Goal: Communication & Community: Share content

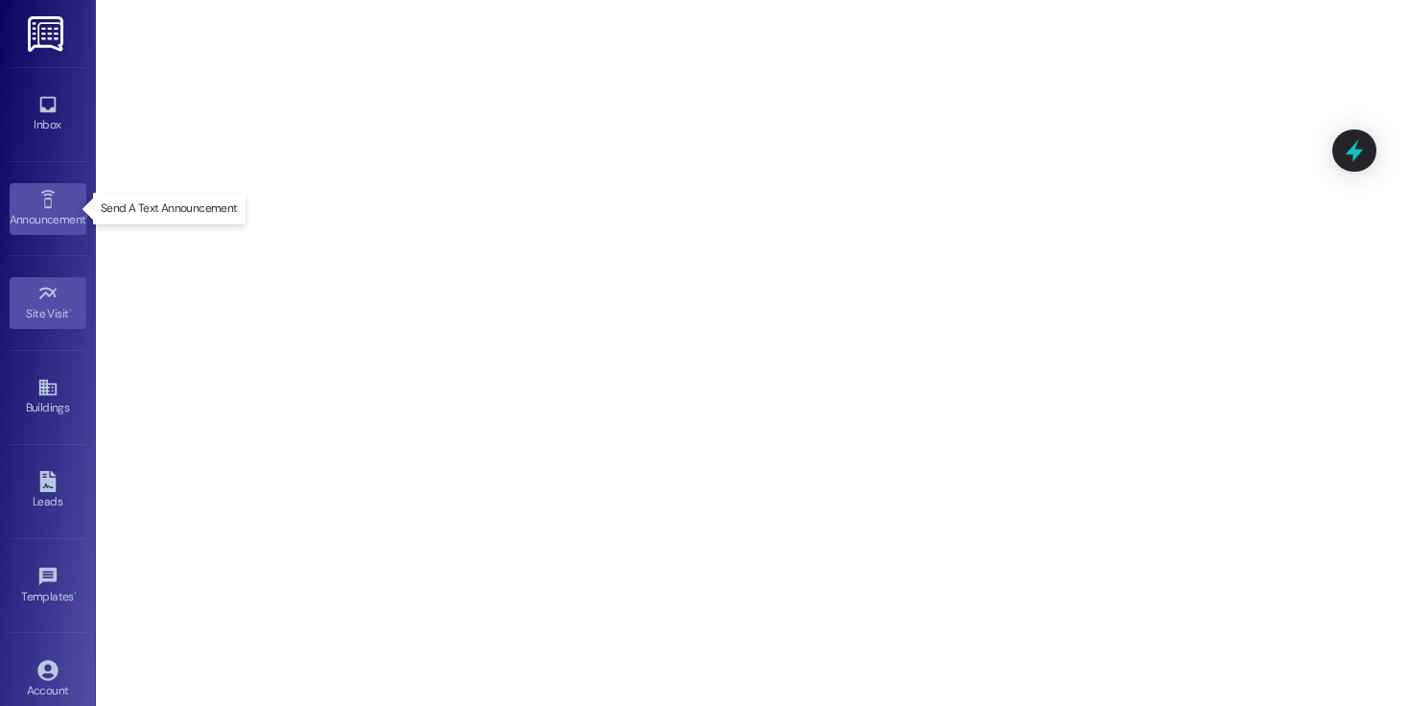
click at [48, 194] on icon at bounding box center [47, 199] width 21 height 21
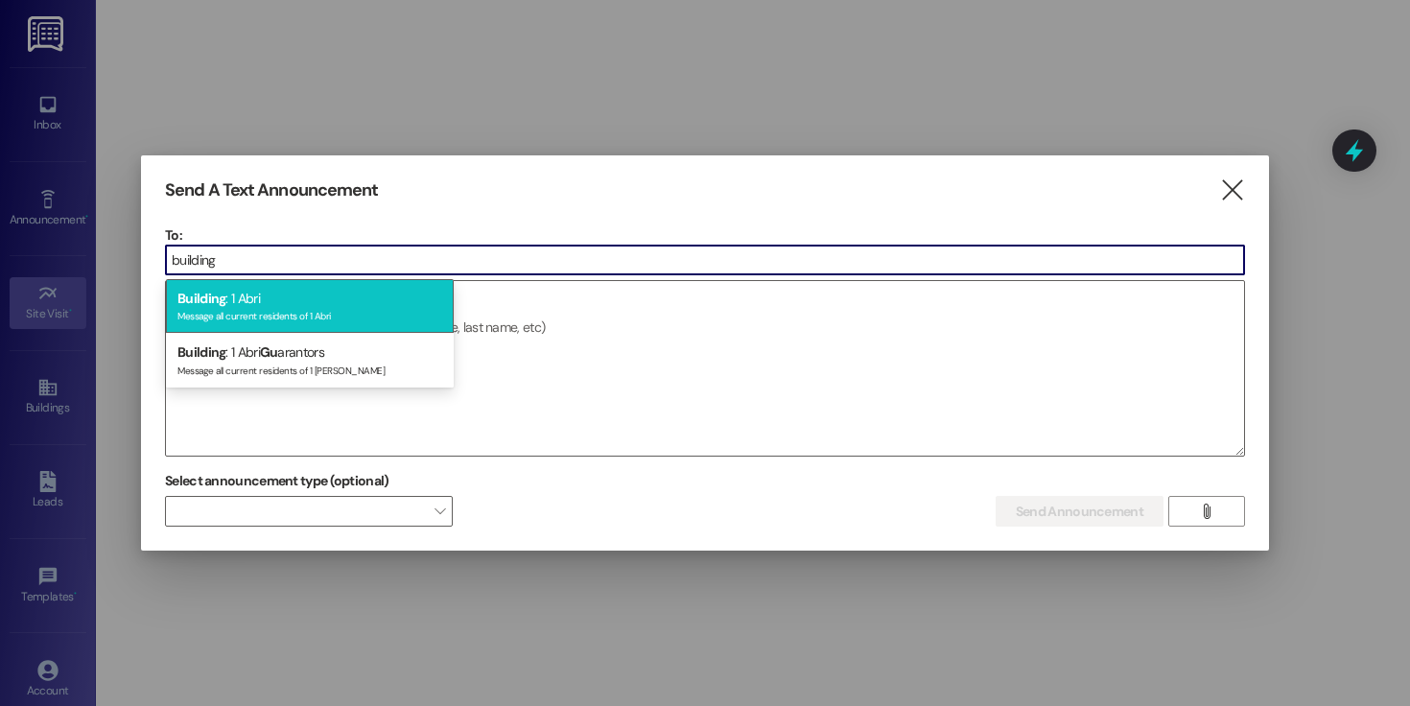
type input "building"
click at [366, 307] on div "Message all current residents of 1 Abri" at bounding box center [309, 314] width 265 height 16
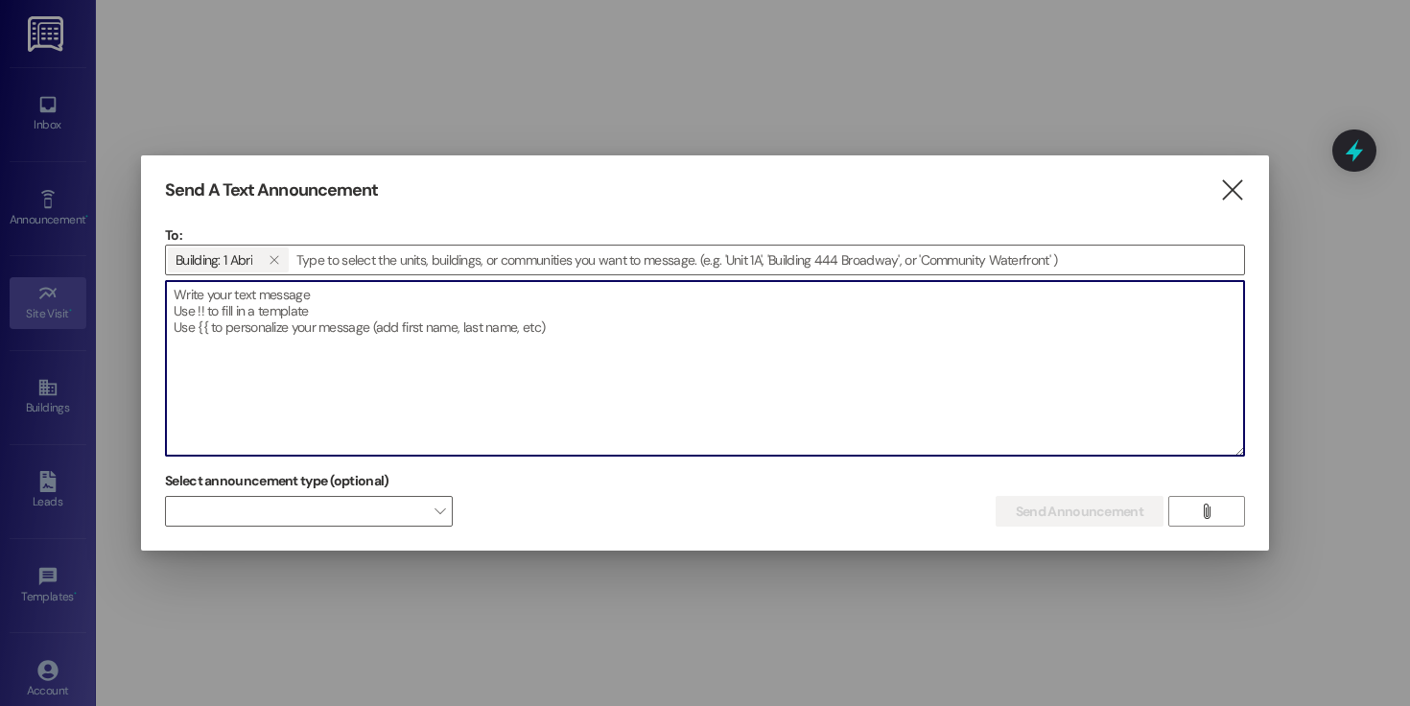
click at [340, 316] on textarea at bounding box center [705, 368] width 1078 height 175
click at [478, 309] on textarea at bounding box center [705, 368] width 1078 height 175
paste textarea "URGENT: A ripped-open foam bag was found thrown away in the common area. We do …"
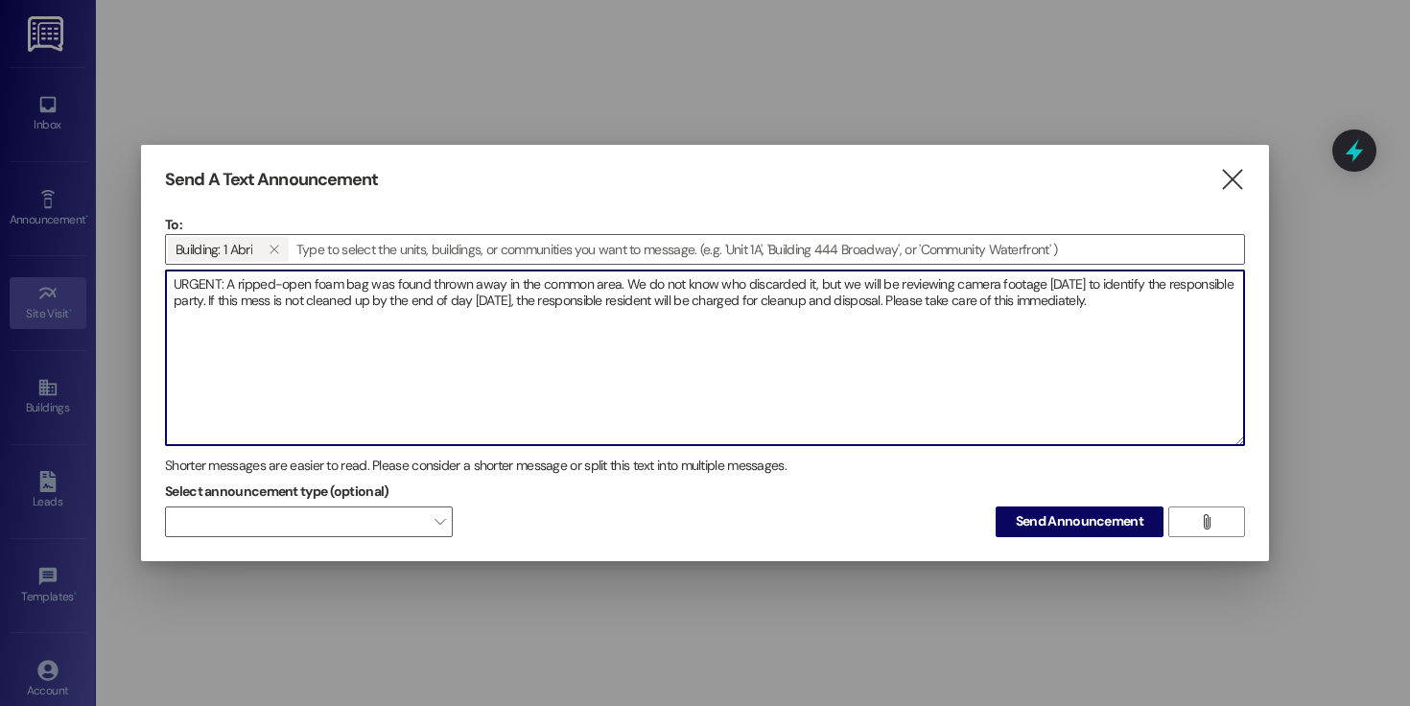
click at [578, 286] on textarea "URGENT: A ripped-open foam bag was found thrown away in the common area. We do …" at bounding box center [705, 357] width 1078 height 175
click at [605, 287] on textarea "URGENT: A ripped-open foam bag was found thrown away in the common area. We do …" at bounding box center [705, 357] width 1078 height 175
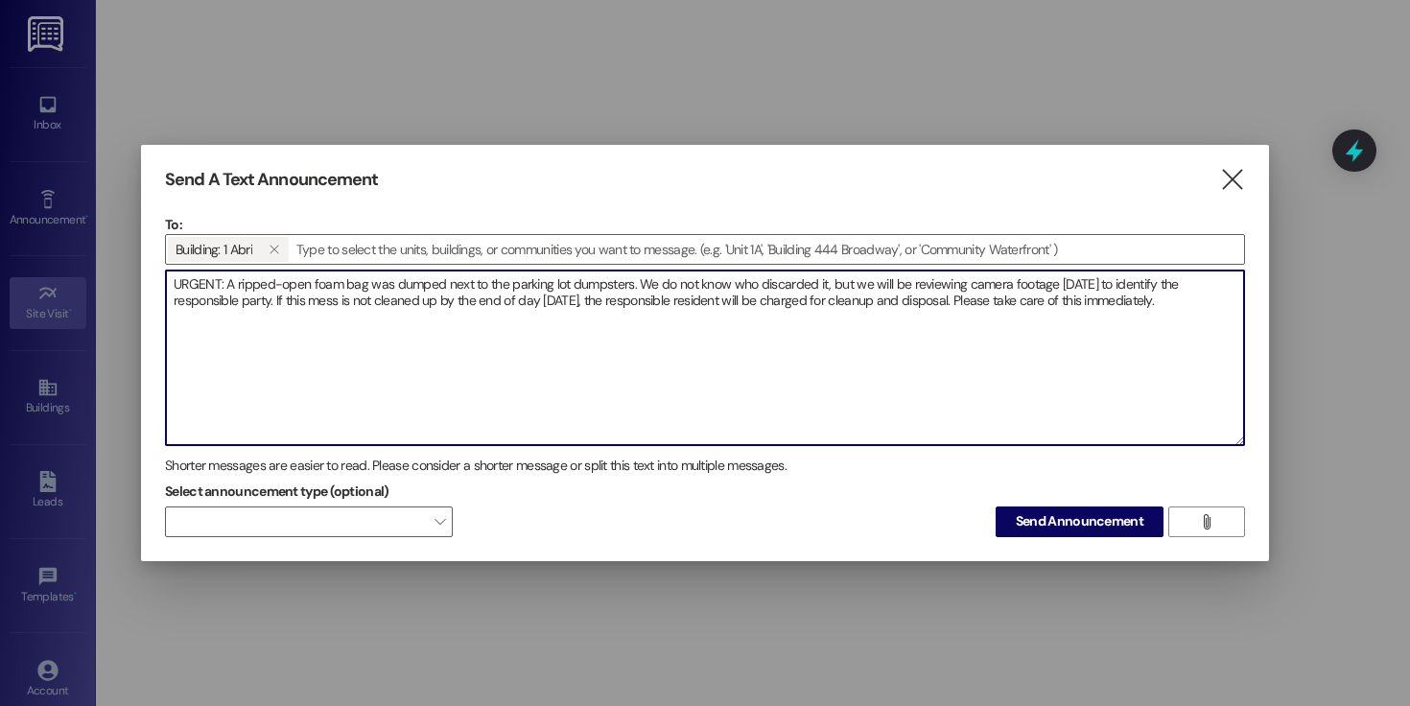
click at [1166, 305] on textarea "URGENT: A ripped-open foam bag was dumped next to the parking lot dumpsters. We…" at bounding box center [705, 357] width 1078 height 175
type textarea "URGENT: A ripped-open foam bag was dumped next to the parking lot dumpsters. We…"
click at [1110, 526] on span "Send Announcement" at bounding box center [1080, 521] width 128 height 20
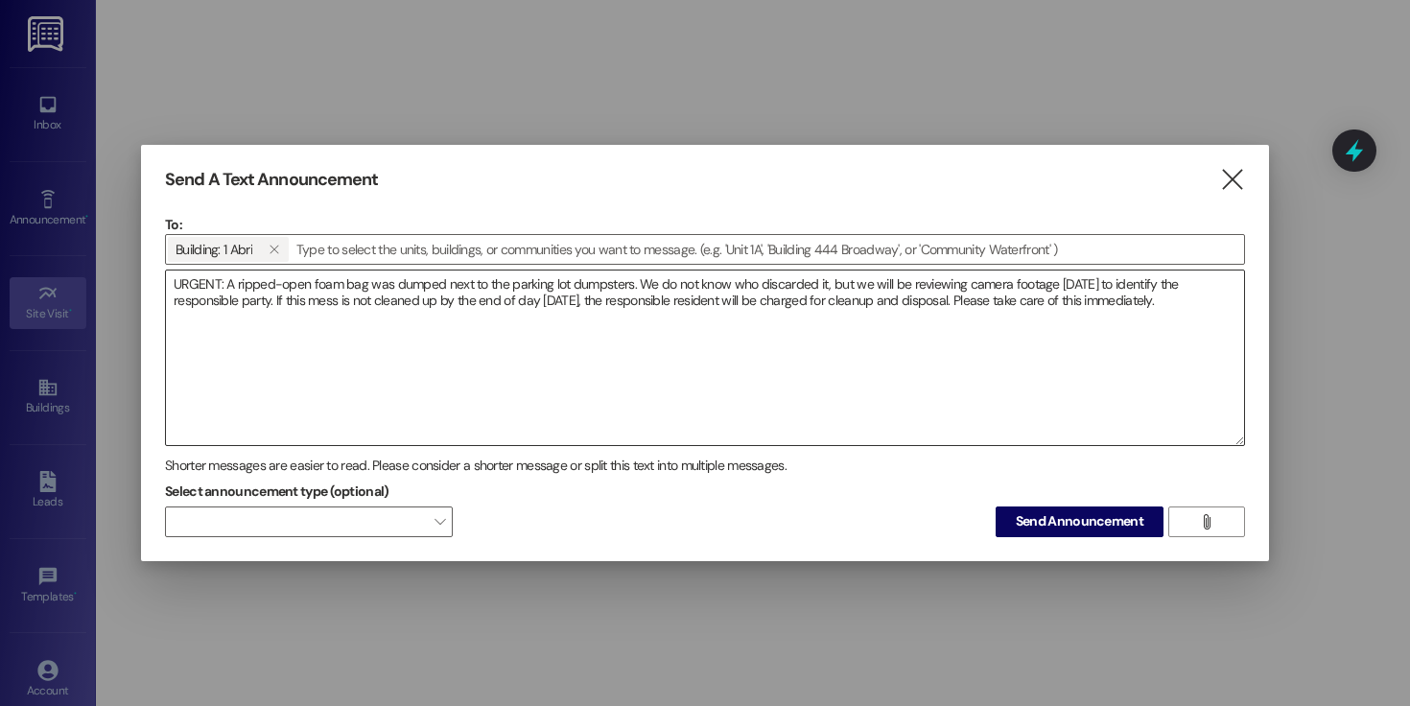
click at [1170, 299] on textarea "URGENT: A ripped-open foam bag was dumped next to the parking lot dumpsters. We…" at bounding box center [705, 357] width 1078 height 175
click at [1233, 184] on icon "" at bounding box center [1232, 180] width 26 height 20
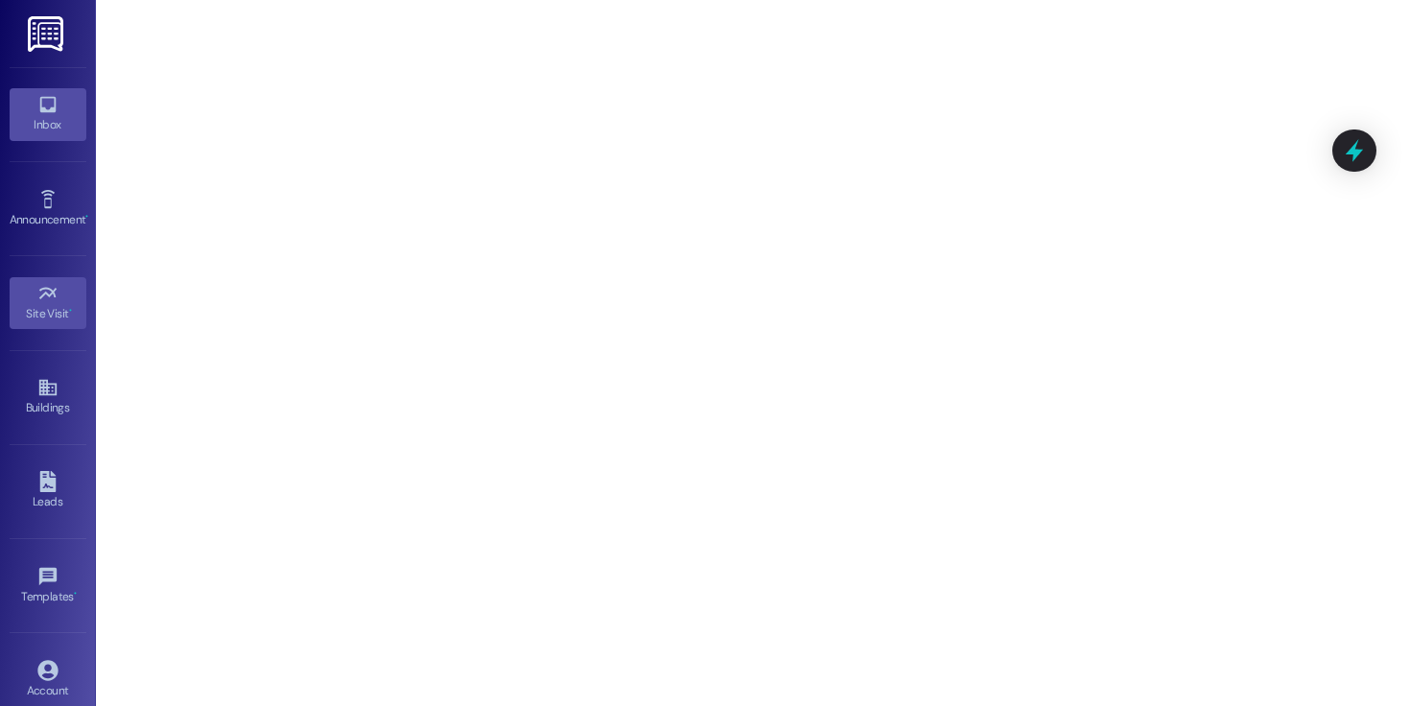
click at [39, 131] on div "Inbox" at bounding box center [48, 124] width 96 height 19
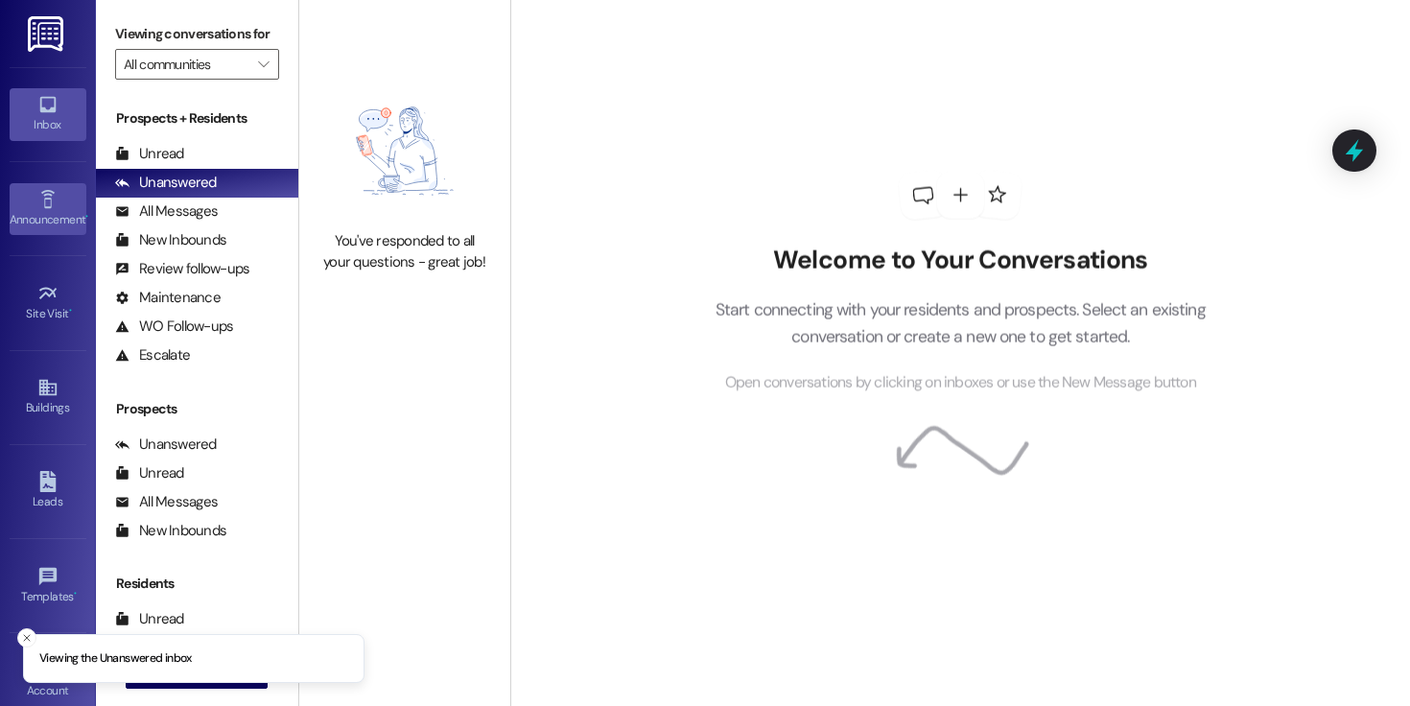
click at [58, 217] on div "Announcement •" at bounding box center [48, 219] width 96 height 19
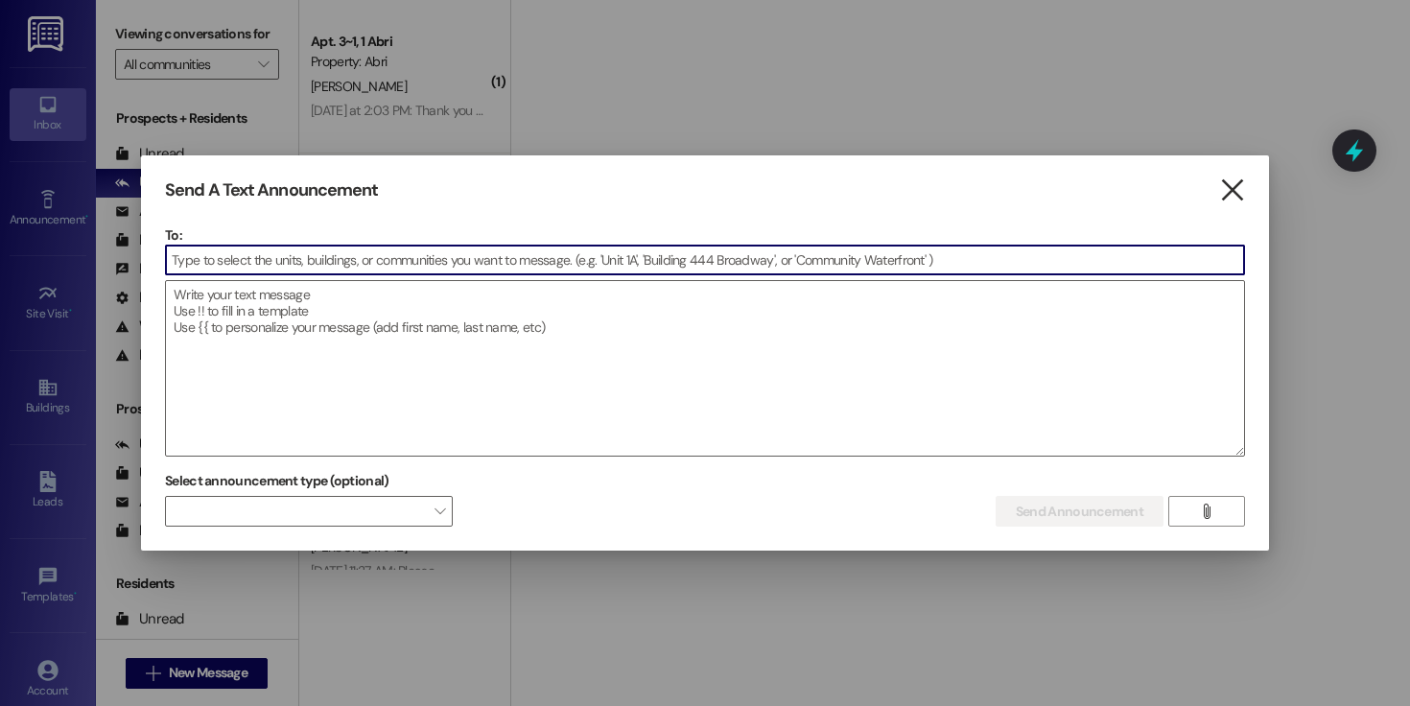
click at [1236, 195] on icon "" at bounding box center [1232, 190] width 26 height 20
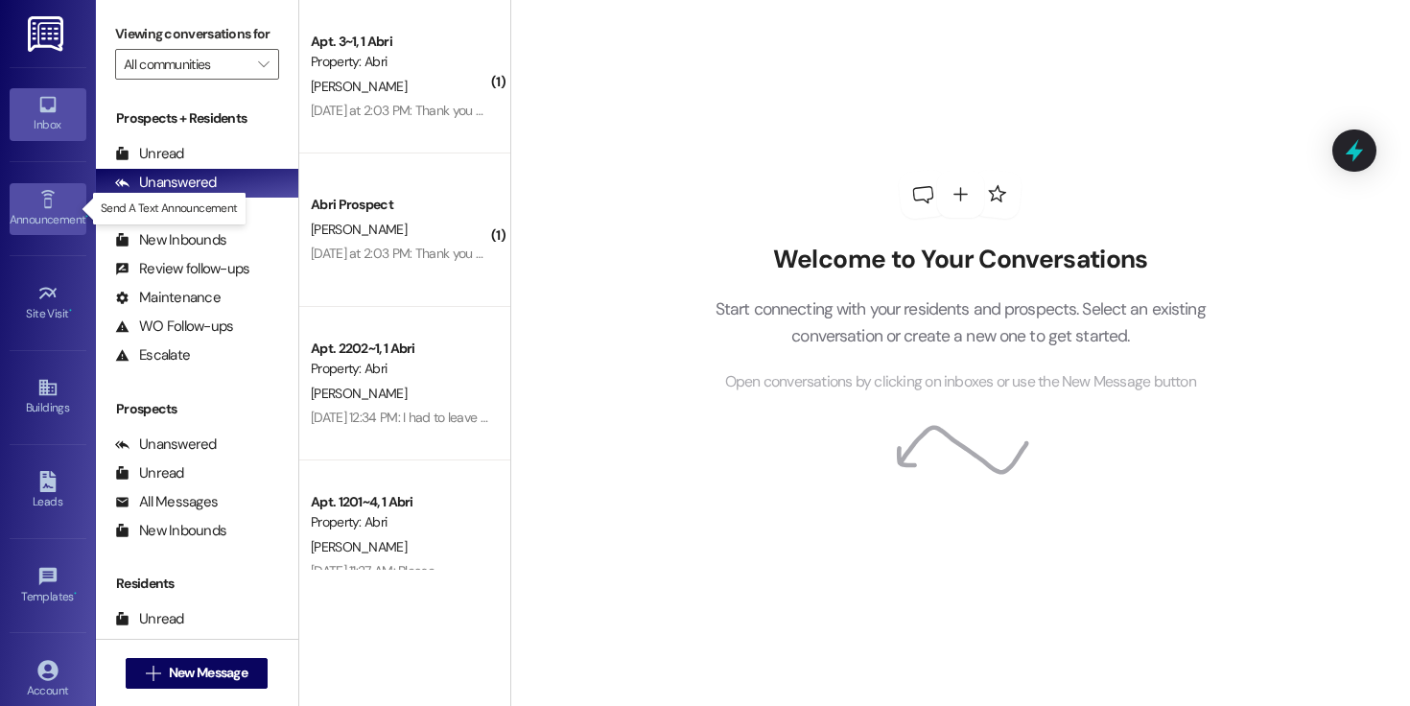
click at [53, 211] on div "Announcement •" at bounding box center [48, 219] width 96 height 19
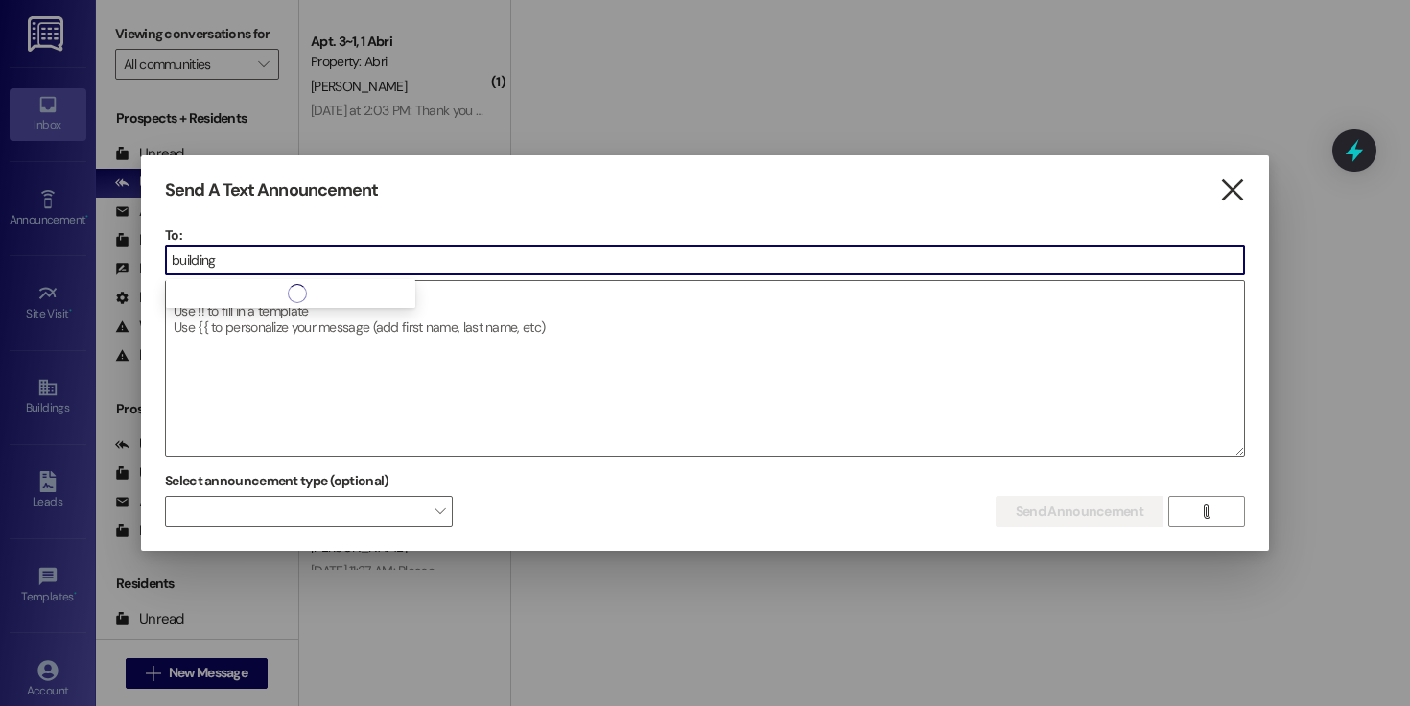
type input "building"
click at [1231, 180] on icon "" at bounding box center [1232, 190] width 26 height 20
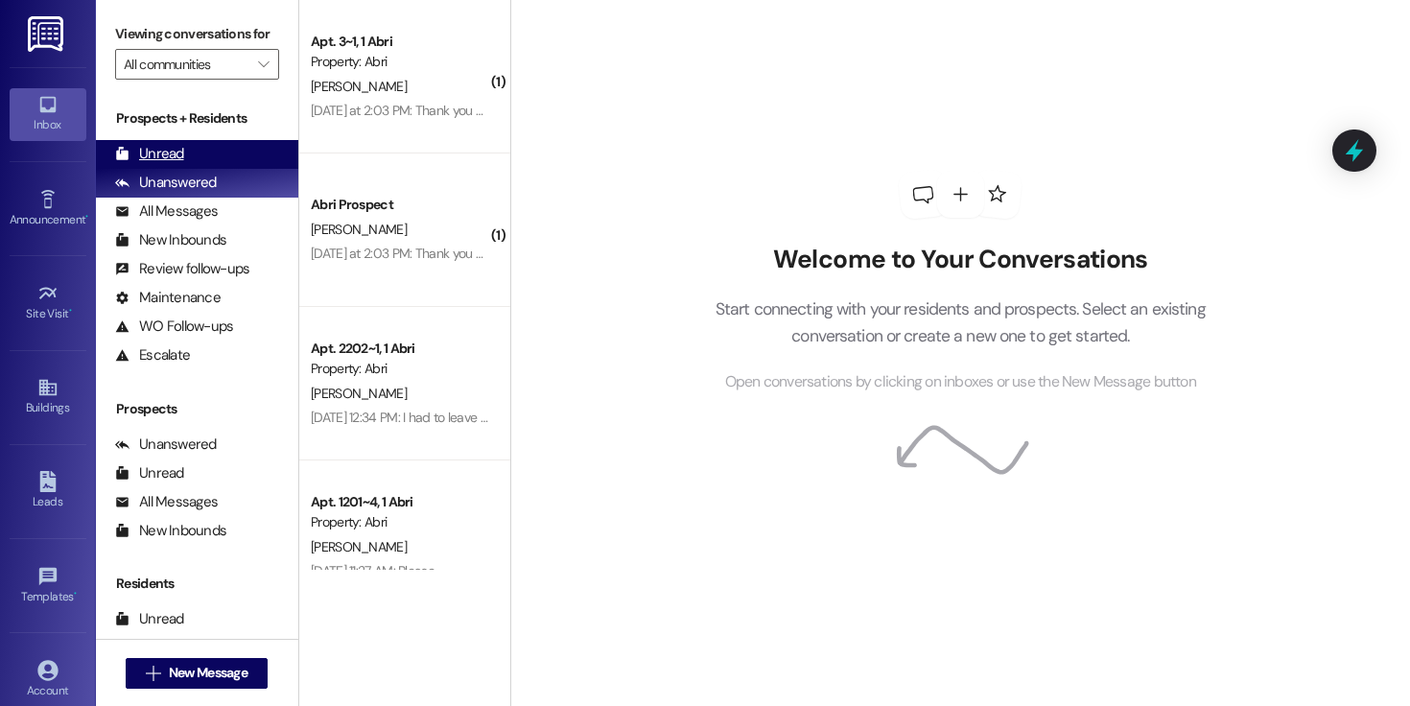
click at [198, 167] on div "Unread (0)" at bounding box center [197, 154] width 202 height 29
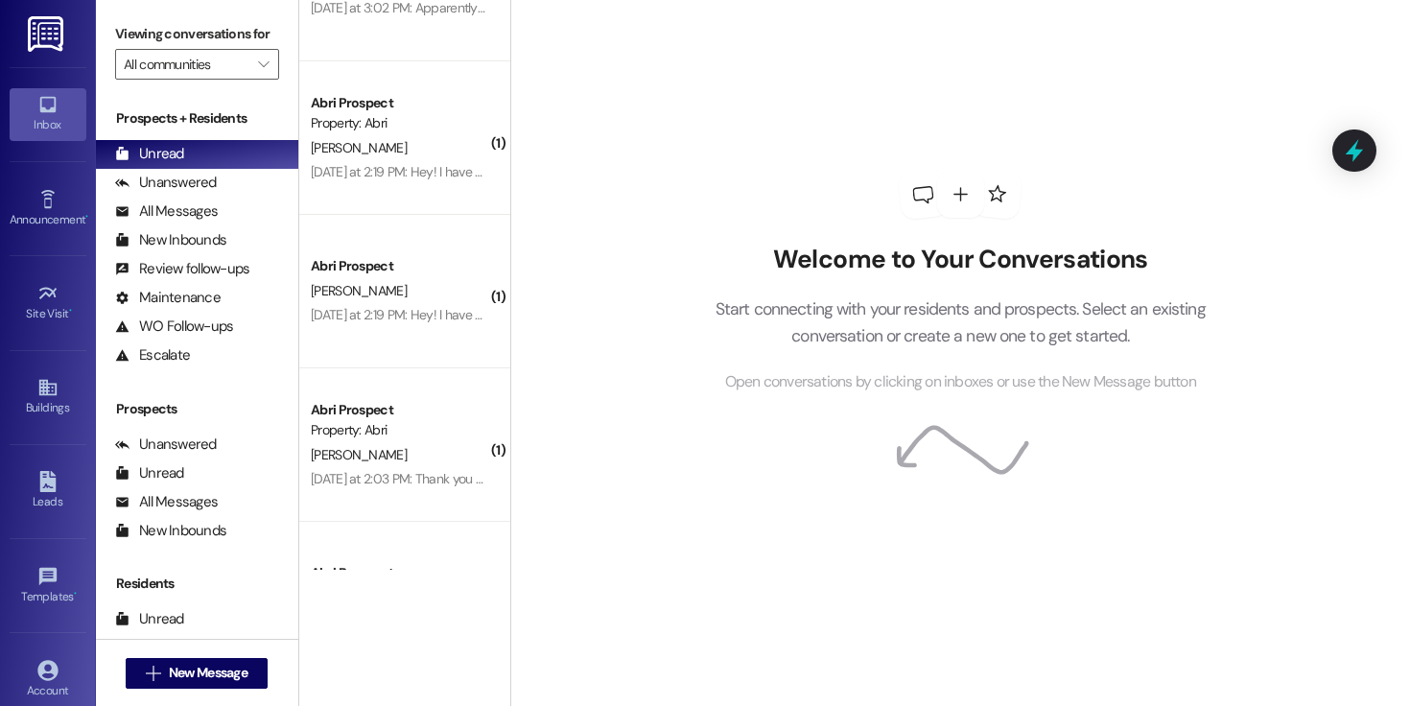
scroll to position [1425, 0]
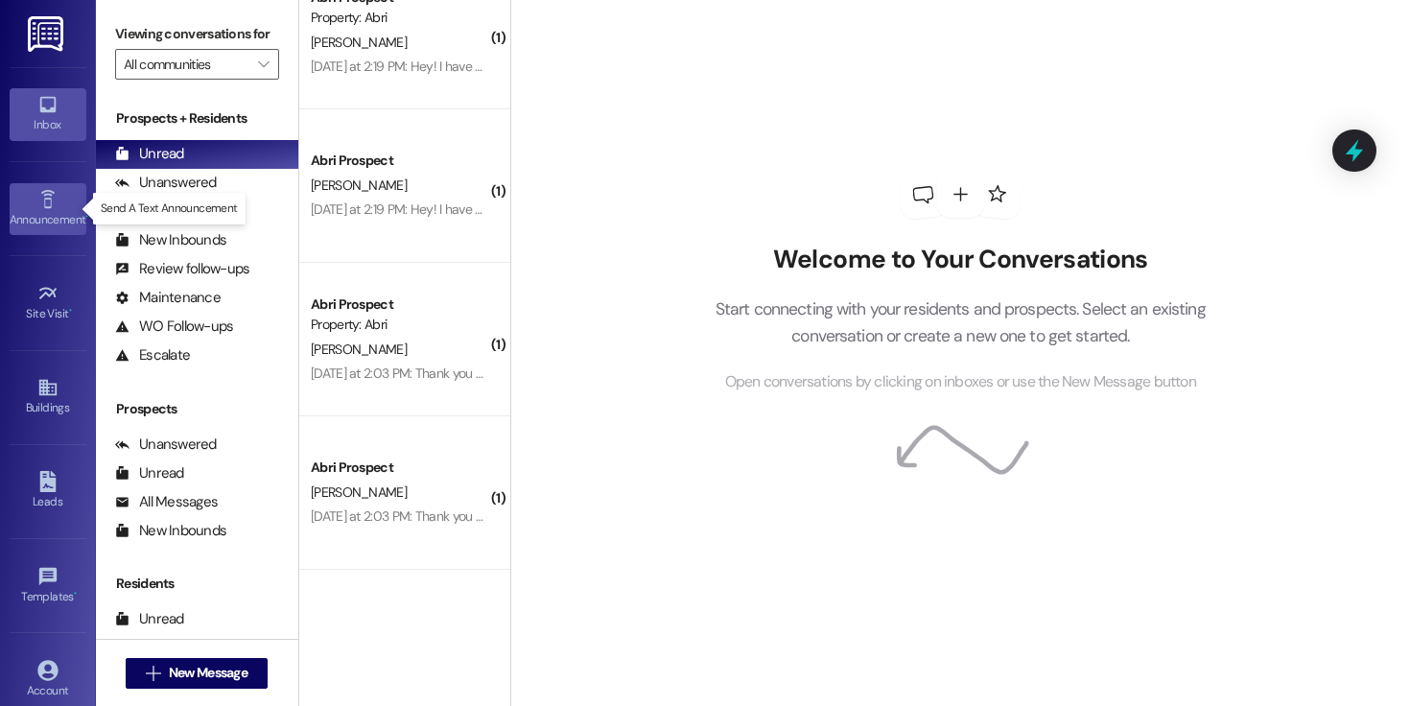
click at [25, 208] on link "Announcement •" at bounding box center [48, 209] width 77 height 52
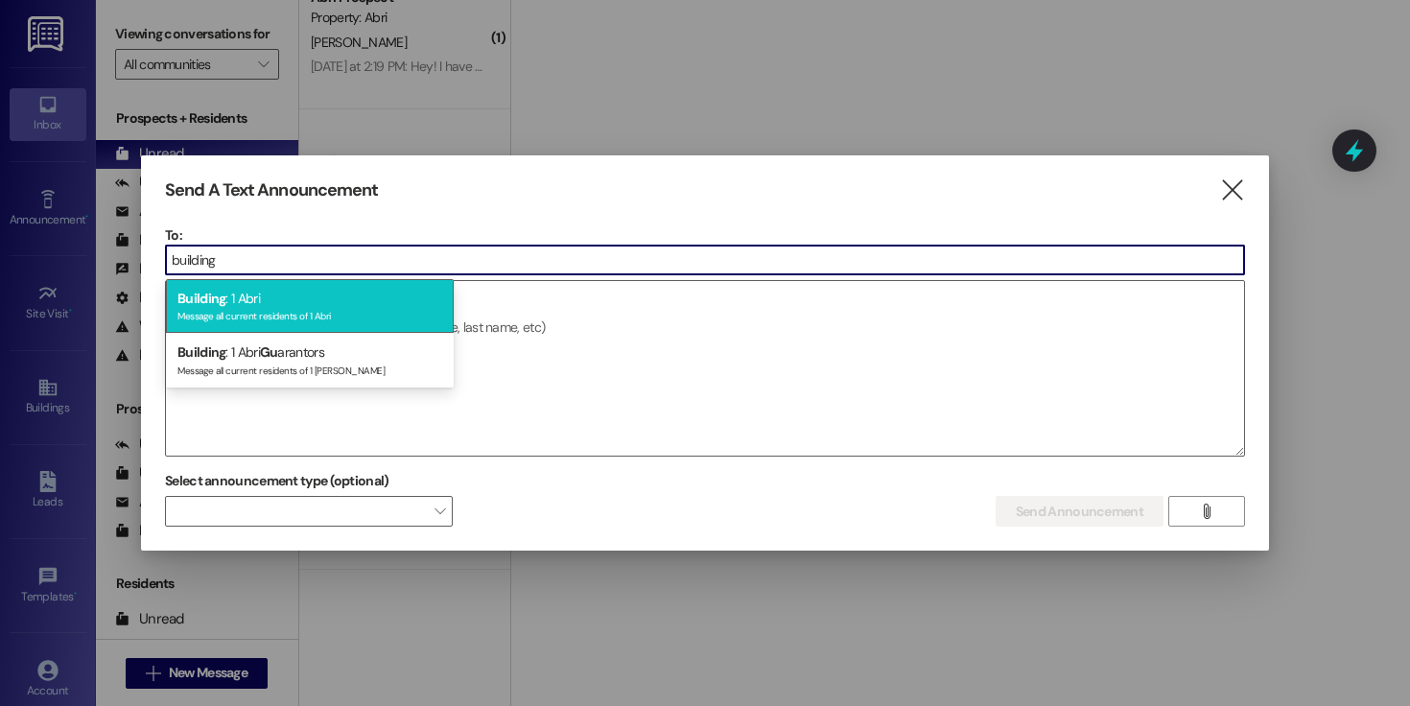
type input "building"
click at [393, 307] on div "Message all current residents of 1 Abri" at bounding box center [309, 314] width 265 height 16
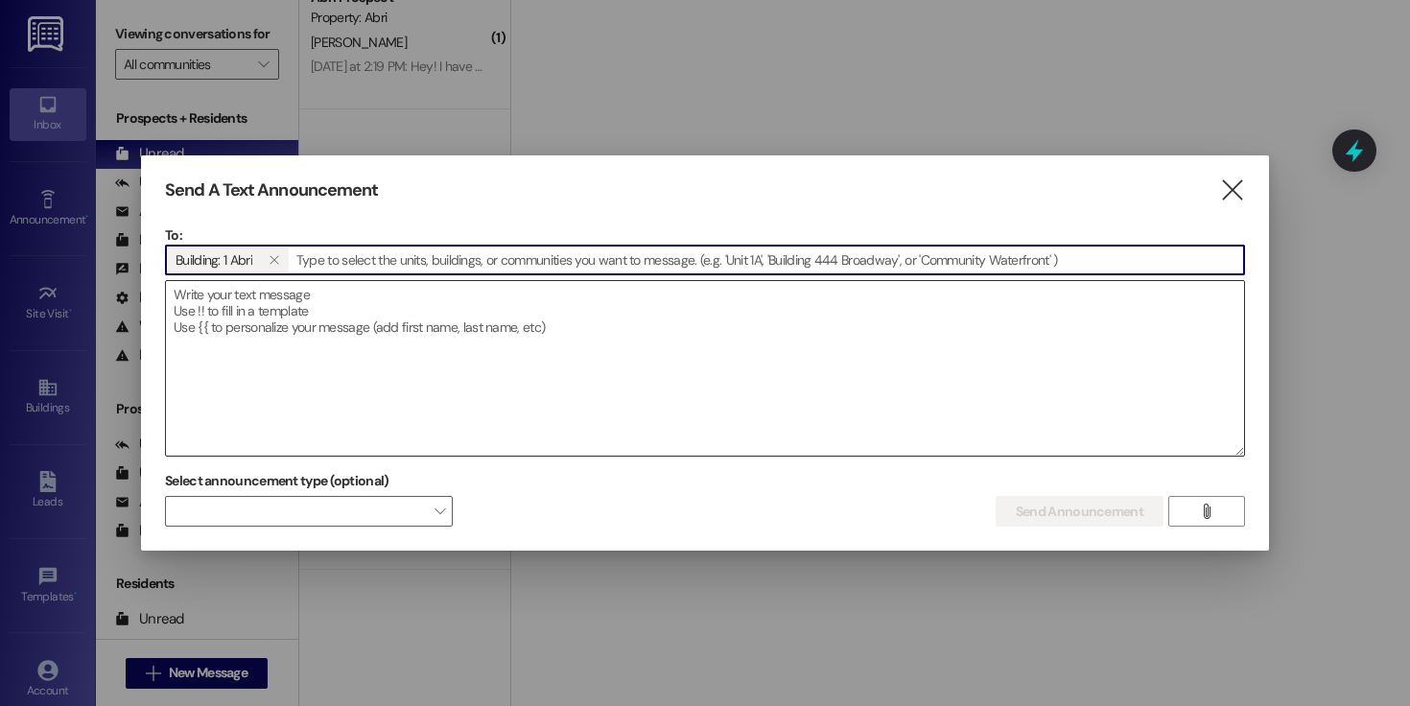
click at [415, 324] on textarea at bounding box center [705, 368] width 1078 height 175
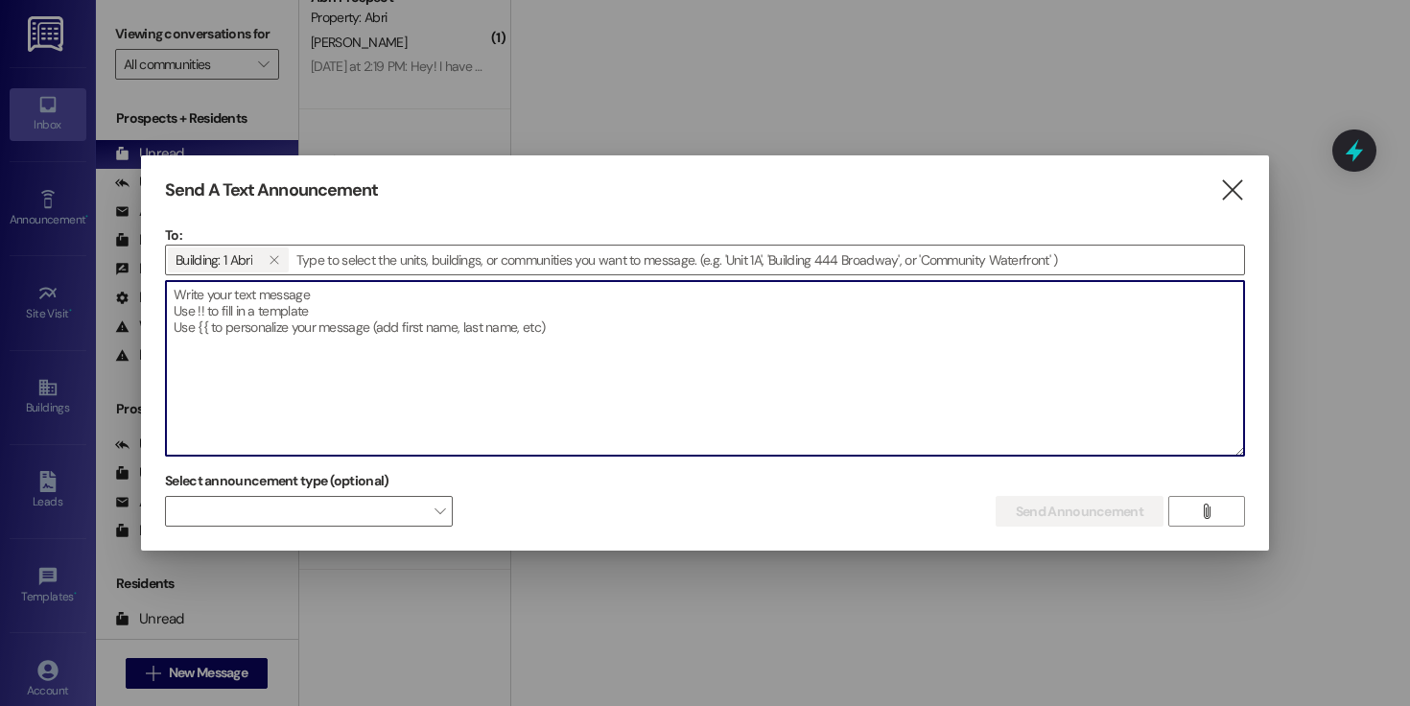
paste textarea "URGENT: Foam Bag Cleanup Required [DATE]"
type textarea "URGENT: Foam Bag Cleanup Required [DATE]"
click at [491, 331] on textarea at bounding box center [705, 368] width 1078 height 175
paste textarea "URGENT: A ripped-open foam bag was found thrown away in the common area. We do …"
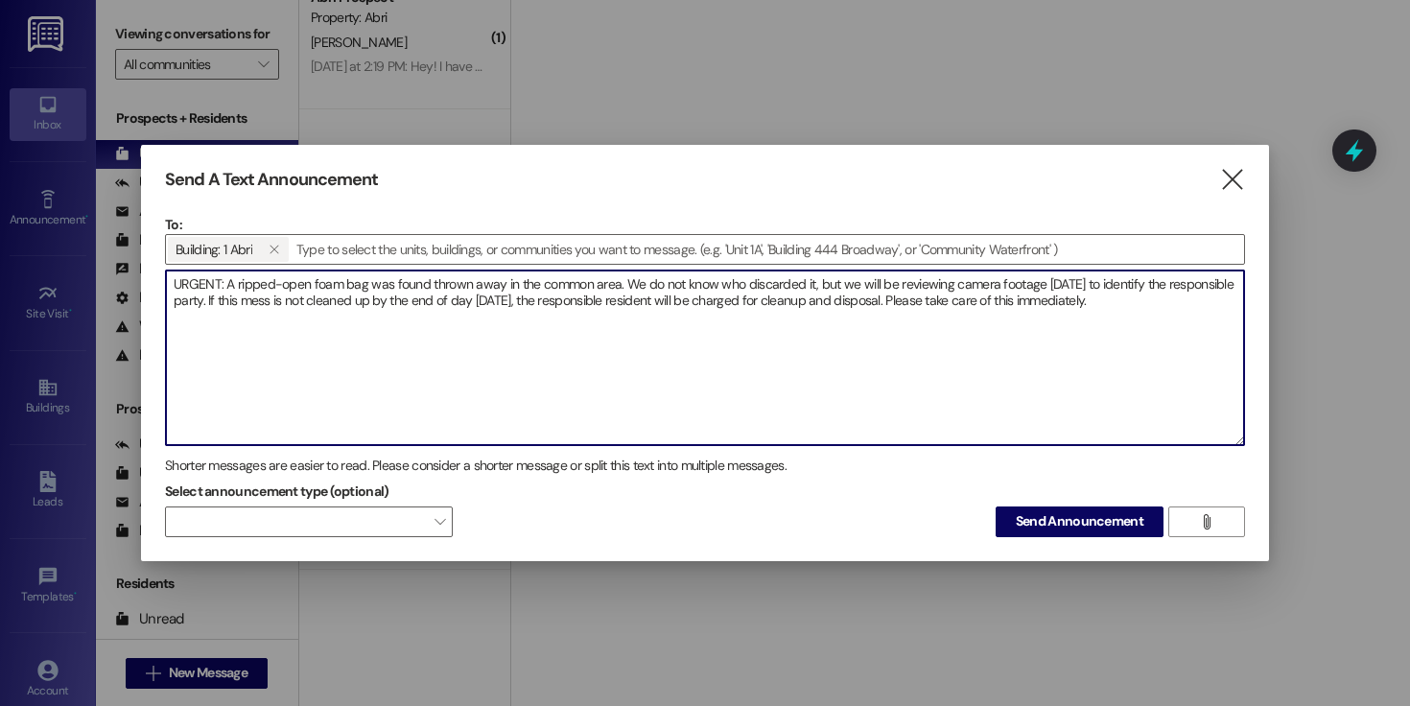
drag, startPoint x: 619, startPoint y: 285, endPoint x: 396, endPoint y: 285, distance: 222.5
click at [396, 285] on textarea "URGENT: A ripped-open foam bag was found thrown away in the common area. We do …" at bounding box center [705, 357] width 1078 height 175
click at [1190, 310] on textarea "URGENT: A ripped-open foam bag was improperly thrown away next to the dumpsters…" at bounding box center [705, 357] width 1078 height 175
type textarea "URGENT: A ripped-open foam bag was improperly thrown away next to the dumpsters…"
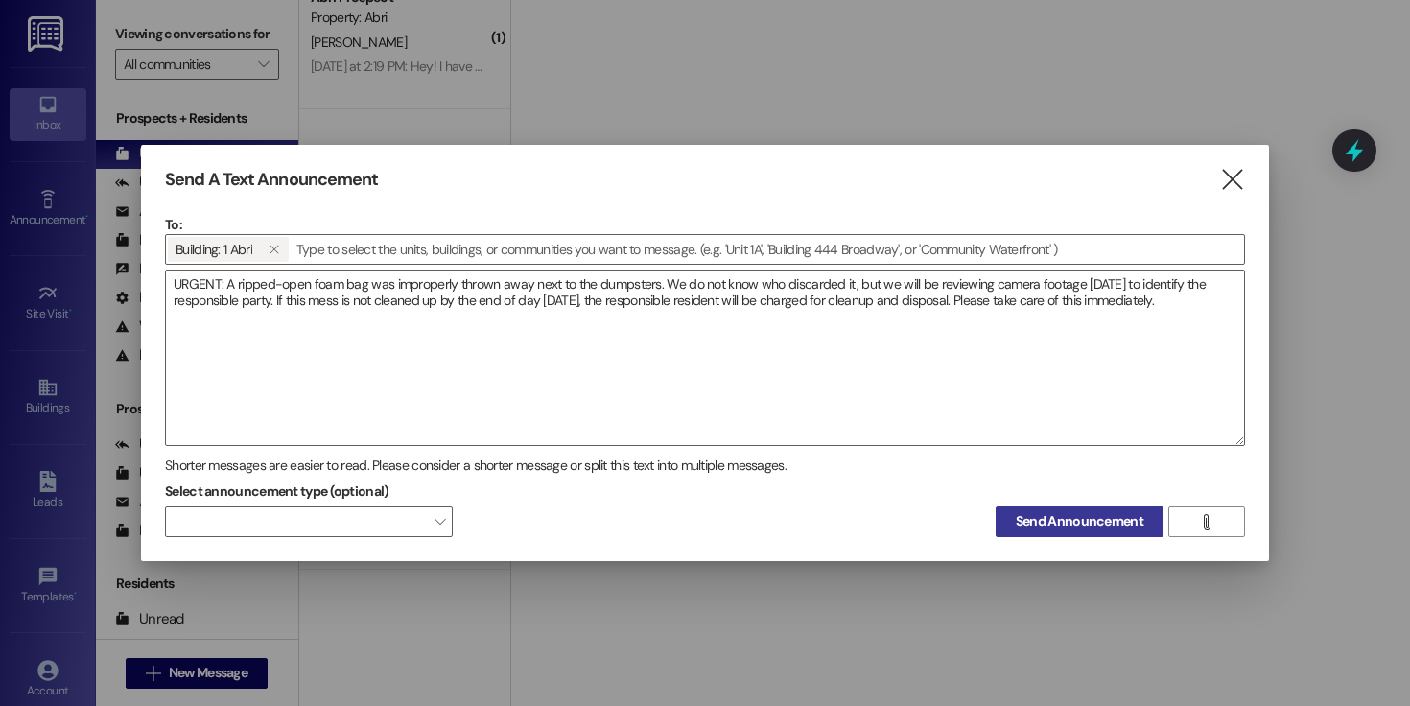
click at [1093, 512] on span "Send Announcement" at bounding box center [1080, 521] width 128 height 20
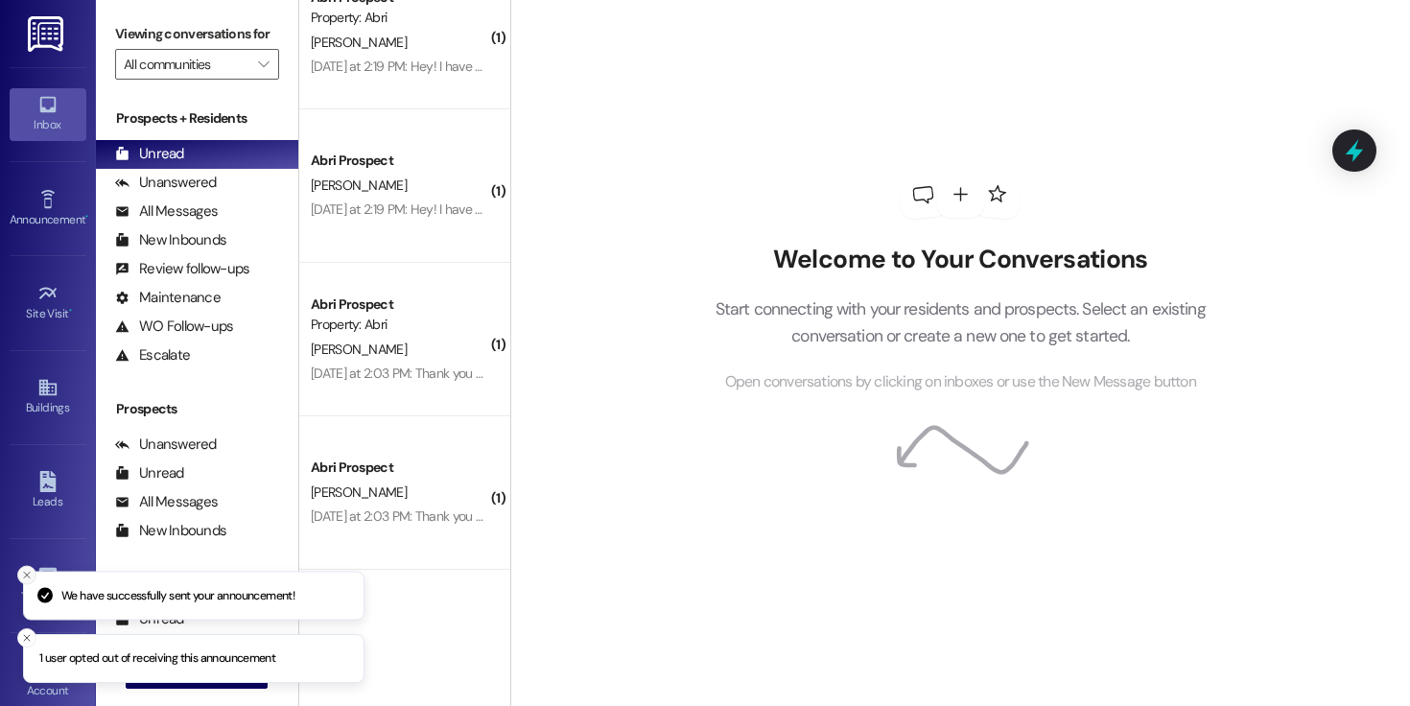
click at [26, 570] on icon "Close toast" at bounding box center [27, 575] width 12 height 12
click at [28, 633] on icon "Close toast" at bounding box center [27, 638] width 12 height 12
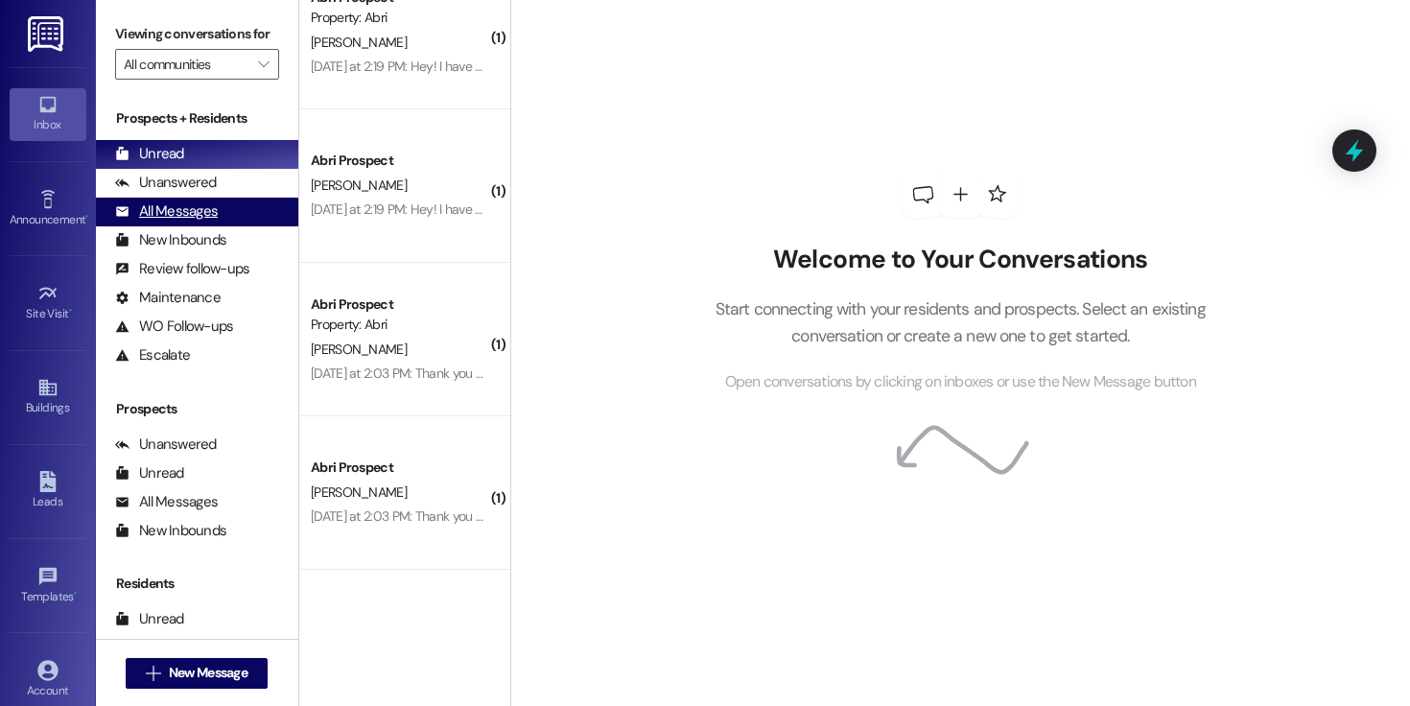
click at [215, 222] on div "All Messages" at bounding box center [166, 211] width 103 height 20
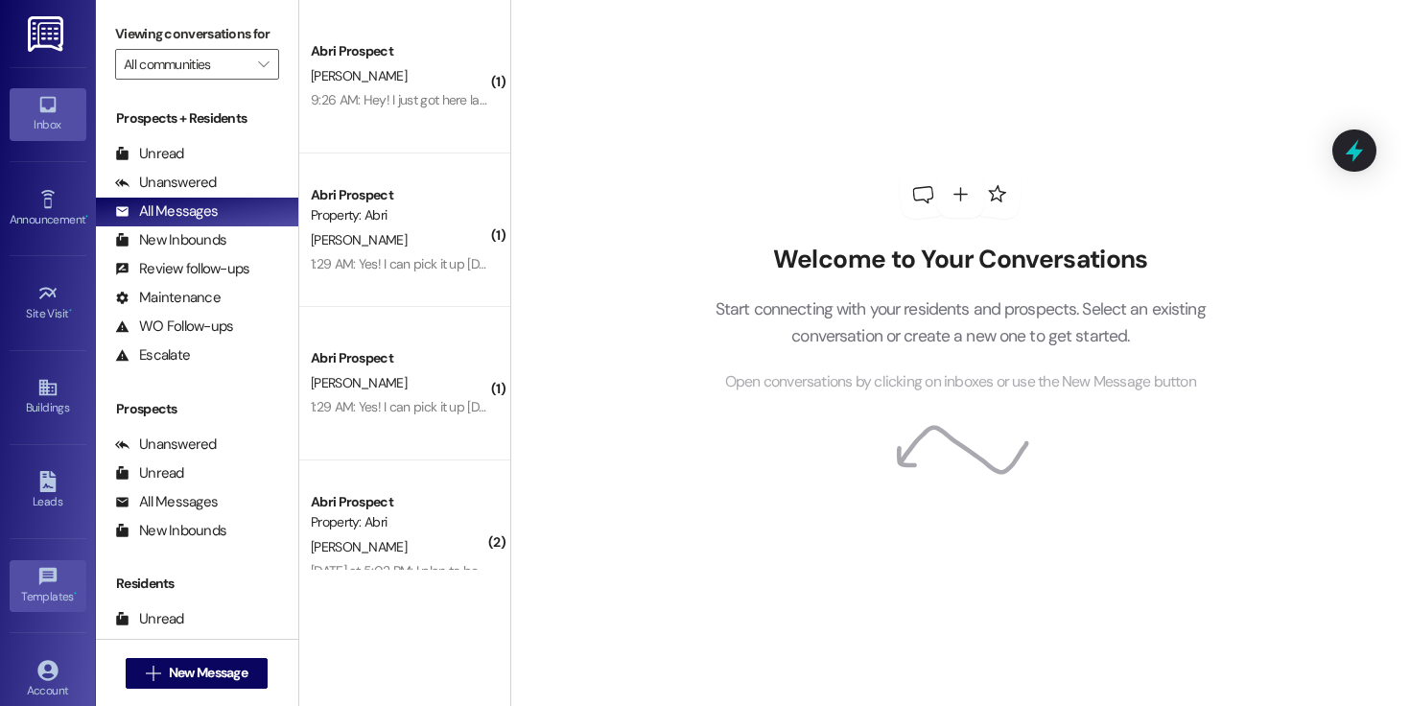
scroll to position [115, 0]
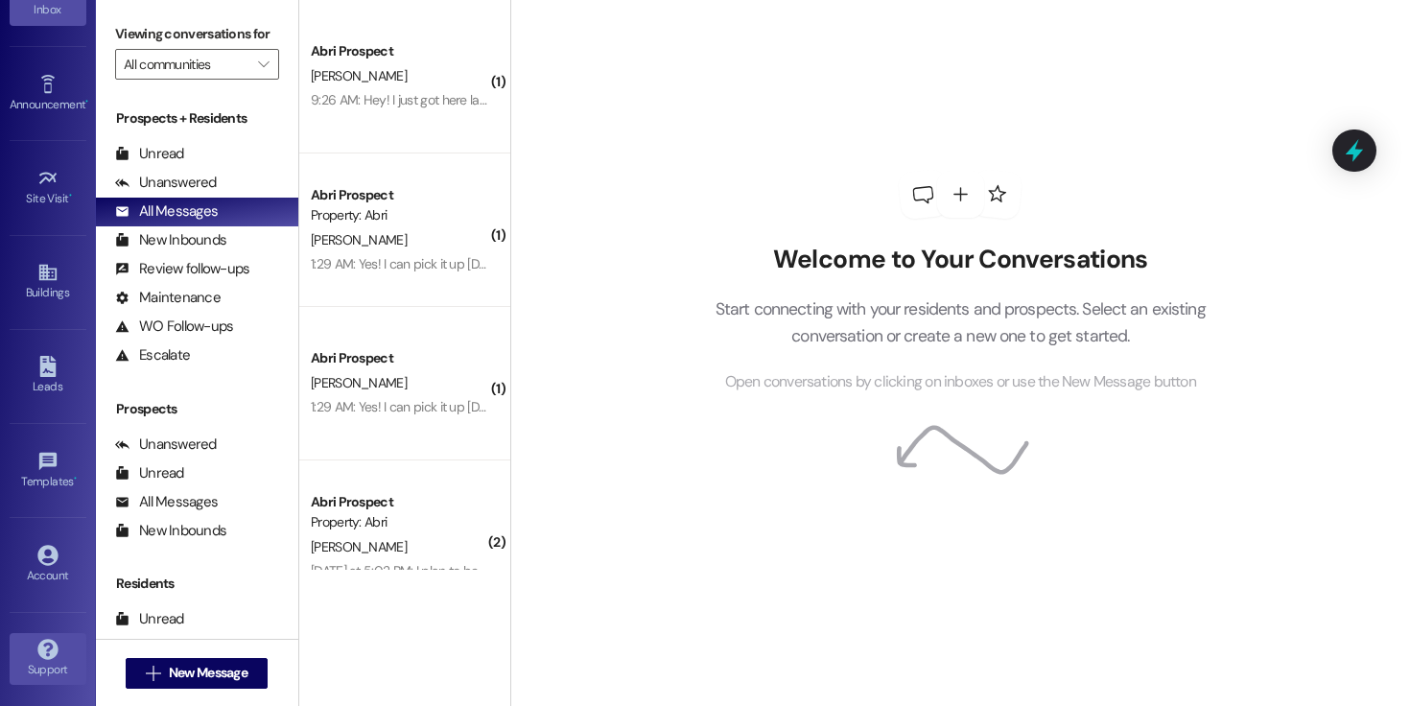
click at [48, 658] on icon at bounding box center [47, 649] width 20 height 20
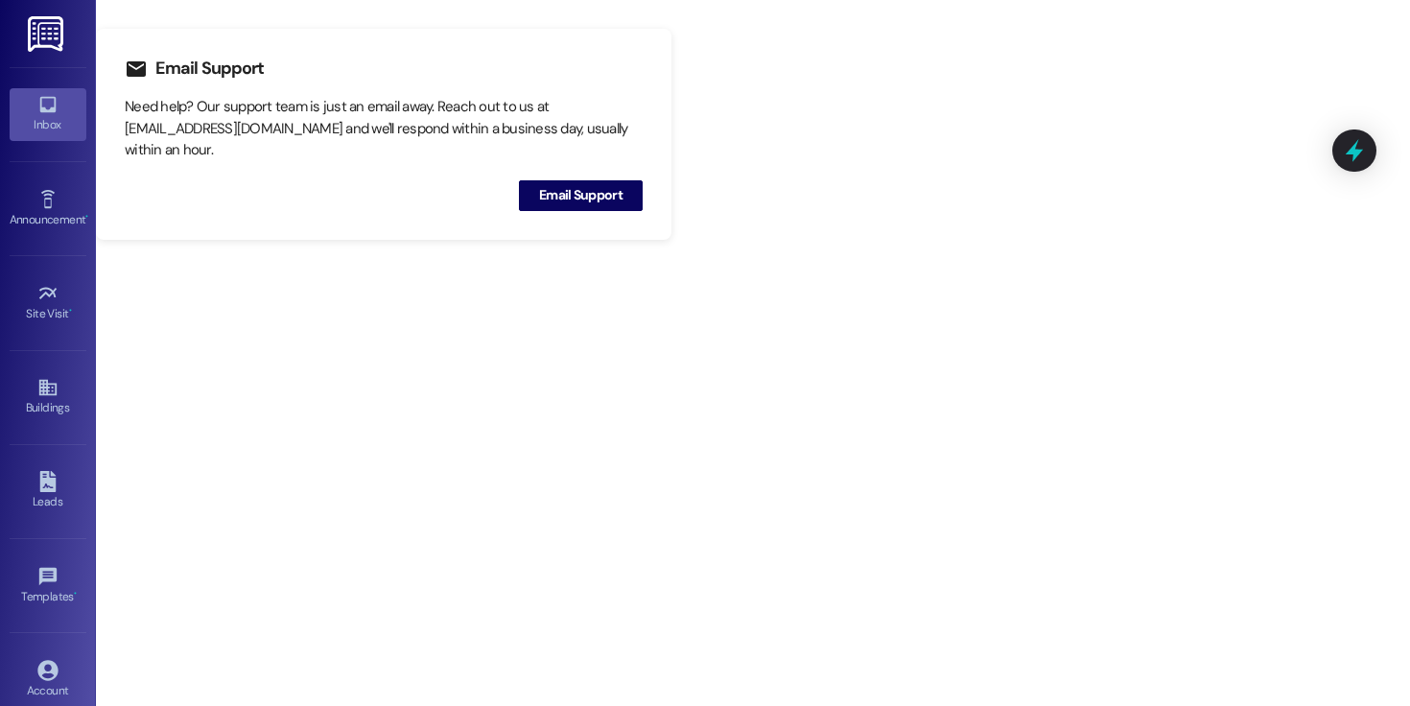
click at [53, 140] on link "Inbox" at bounding box center [48, 114] width 77 height 52
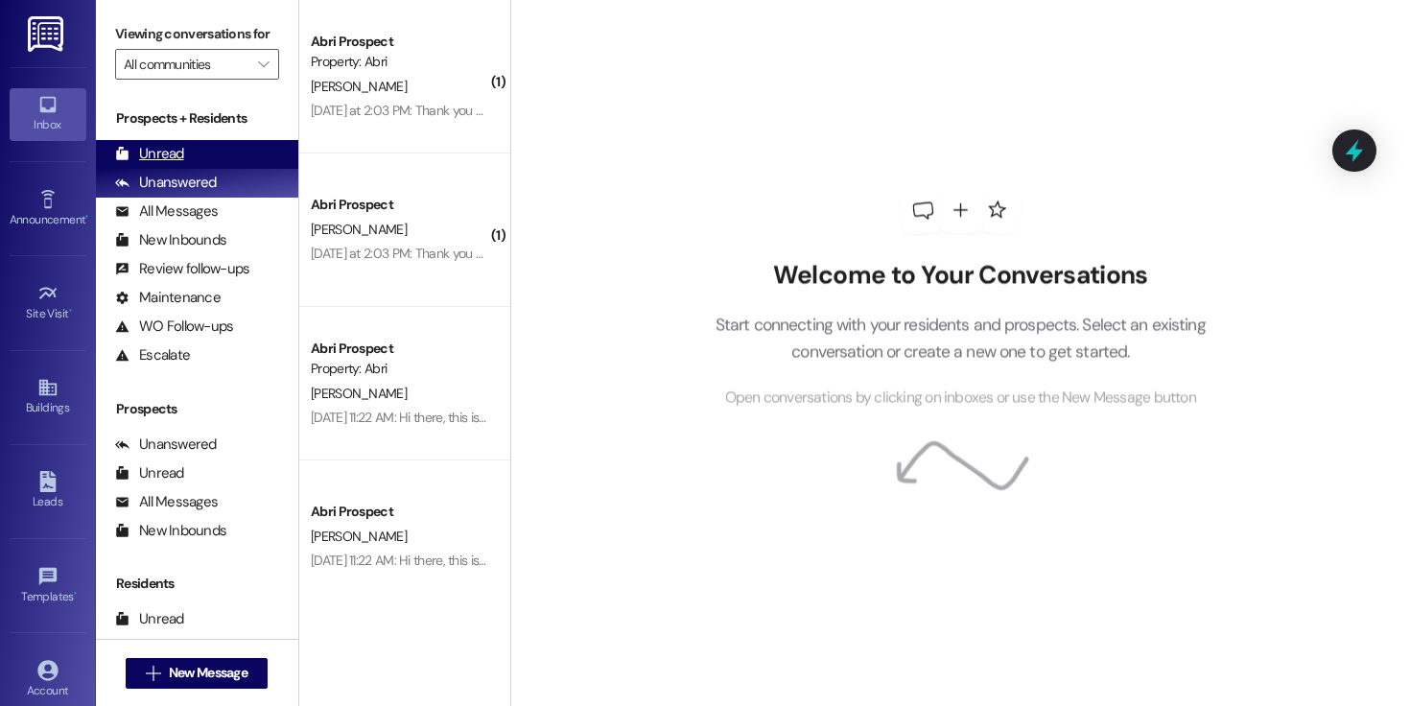
click at [187, 166] on div "Unread (0)" at bounding box center [197, 154] width 202 height 29
